Goal: Information Seeking & Learning: Learn about a topic

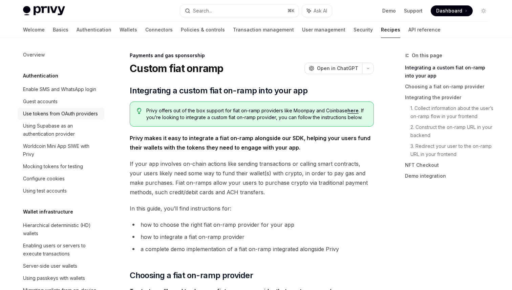
click at [67, 116] on div "Use tokens from OAuth providers" at bounding box center [60, 114] width 75 height 8
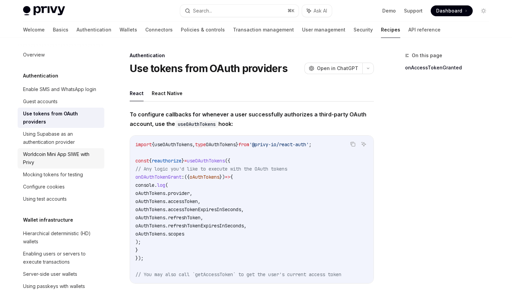
click at [63, 150] on div "Worldcoin Mini App SIWE with Privy" at bounding box center [61, 158] width 77 height 16
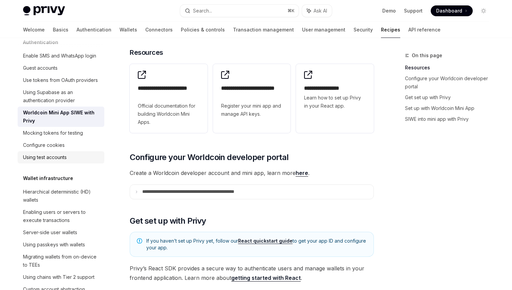
scroll to position [37, 0]
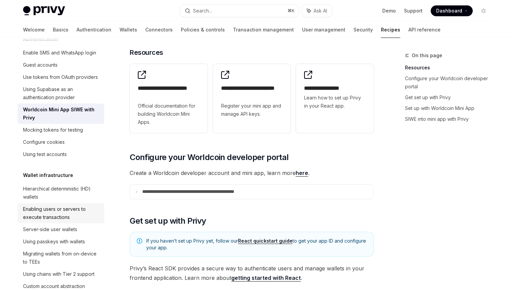
click at [62, 213] on div "Enabling users or servers to execute transactions" at bounding box center [61, 213] width 77 height 16
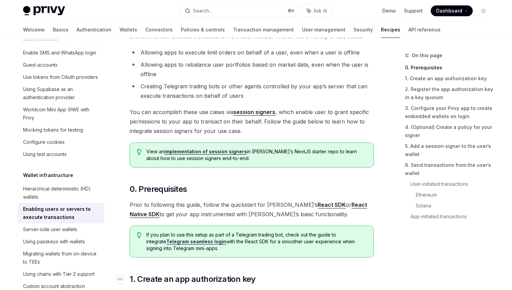
scroll to position [34, 0]
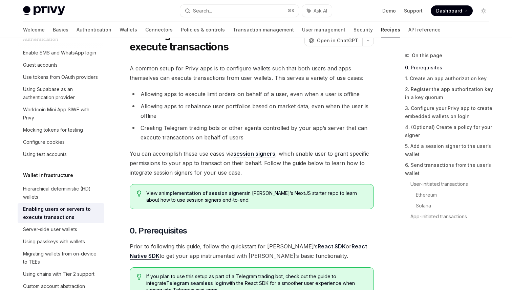
click at [334, 246] on link "React Native SDK" at bounding box center [248, 251] width 237 height 17
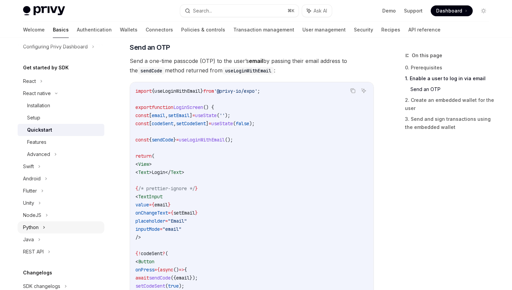
scroll to position [59, 0]
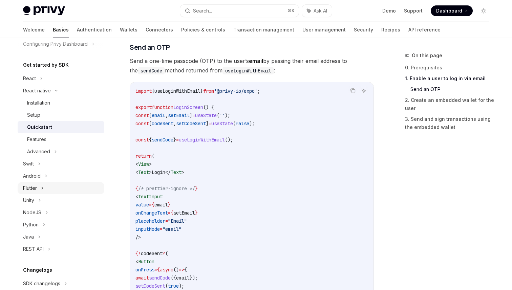
click at [41, 189] on div "Flutter" at bounding box center [61, 188] width 87 height 12
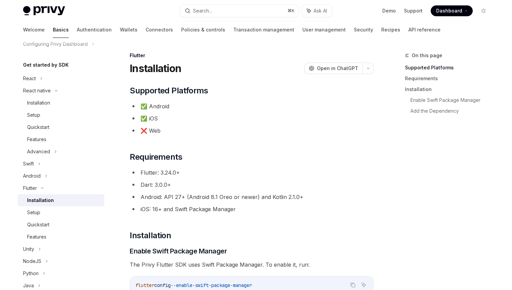
click at [43, 194] on link "Installation" at bounding box center [61, 200] width 87 height 12
click at [43, 188] on icon at bounding box center [42, 188] width 2 height 1
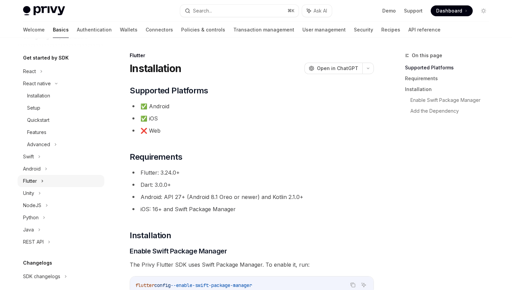
scroll to position [68, 0]
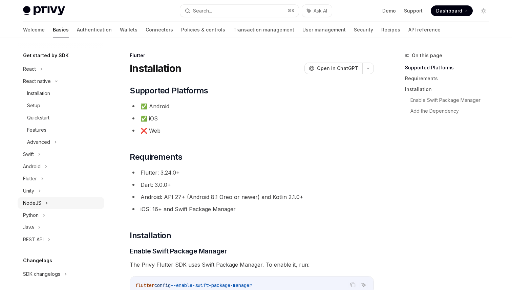
click at [47, 208] on div "NodeJS" at bounding box center [61, 203] width 87 height 12
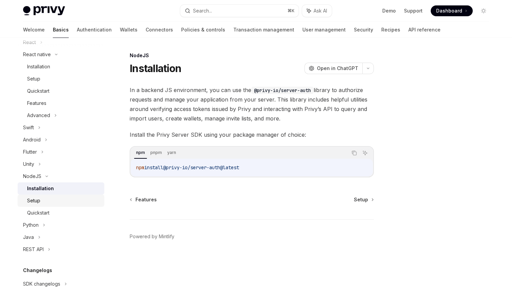
scroll to position [109, 0]
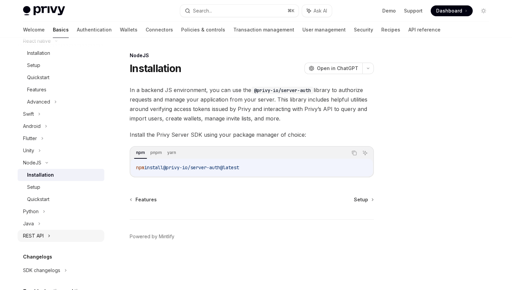
click at [48, 239] on icon at bounding box center [49, 236] width 3 height 8
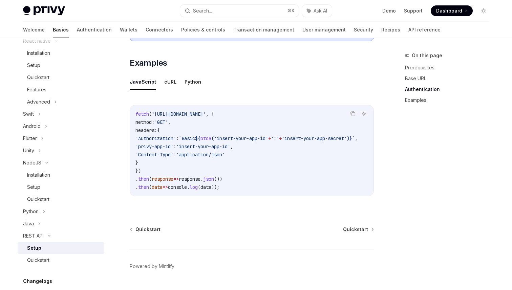
scroll to position [355, 0]
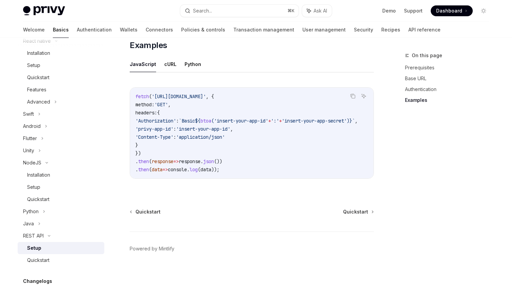
click at [40, 268] on div "Get started About Privy Create an account Choose your platform Configuring Priv…" at bounding box center [61, 150] width 87 height 420
click at [41, 258] on div "Quickstart" at bounding box center [38, 260] width 22 height 8
type textarea "*"
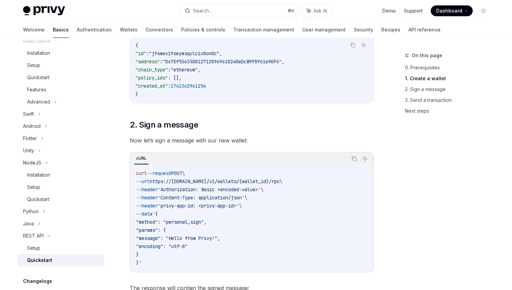
scroll to position [302, 0]
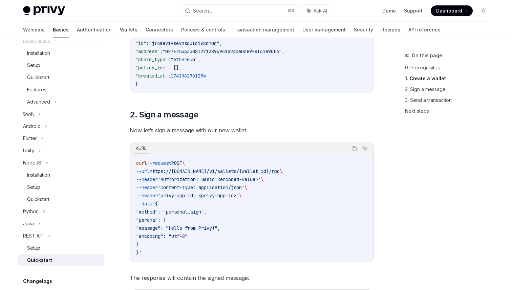
click at [138, 148] on div "cURL" at bounding box center [141, 148] width 15 height 8
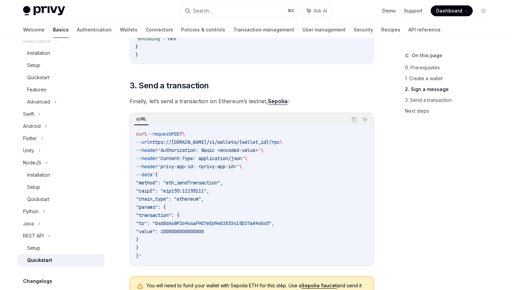
scroll to position [595, 0]
